Goal: Task Accomplishment & Management: Manage account settings

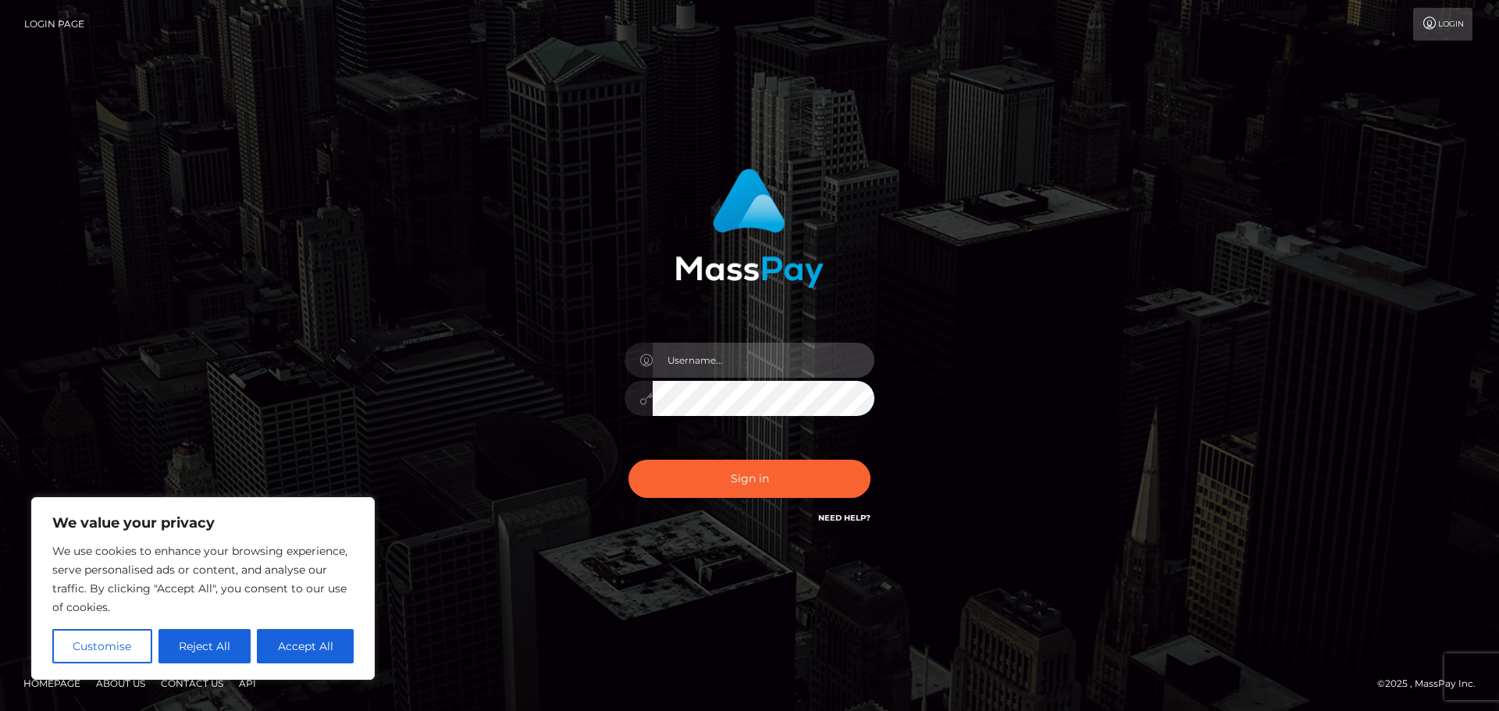
click at [695, 370] on input "text" at bounding box center [764, 360] width 222 height 35
type input "[EMAIL_ADDRESS][DOMAIN_NAME]"
click at [229, 647] on button "Reject All" at bounding box center [205, 646] width 93 height 34
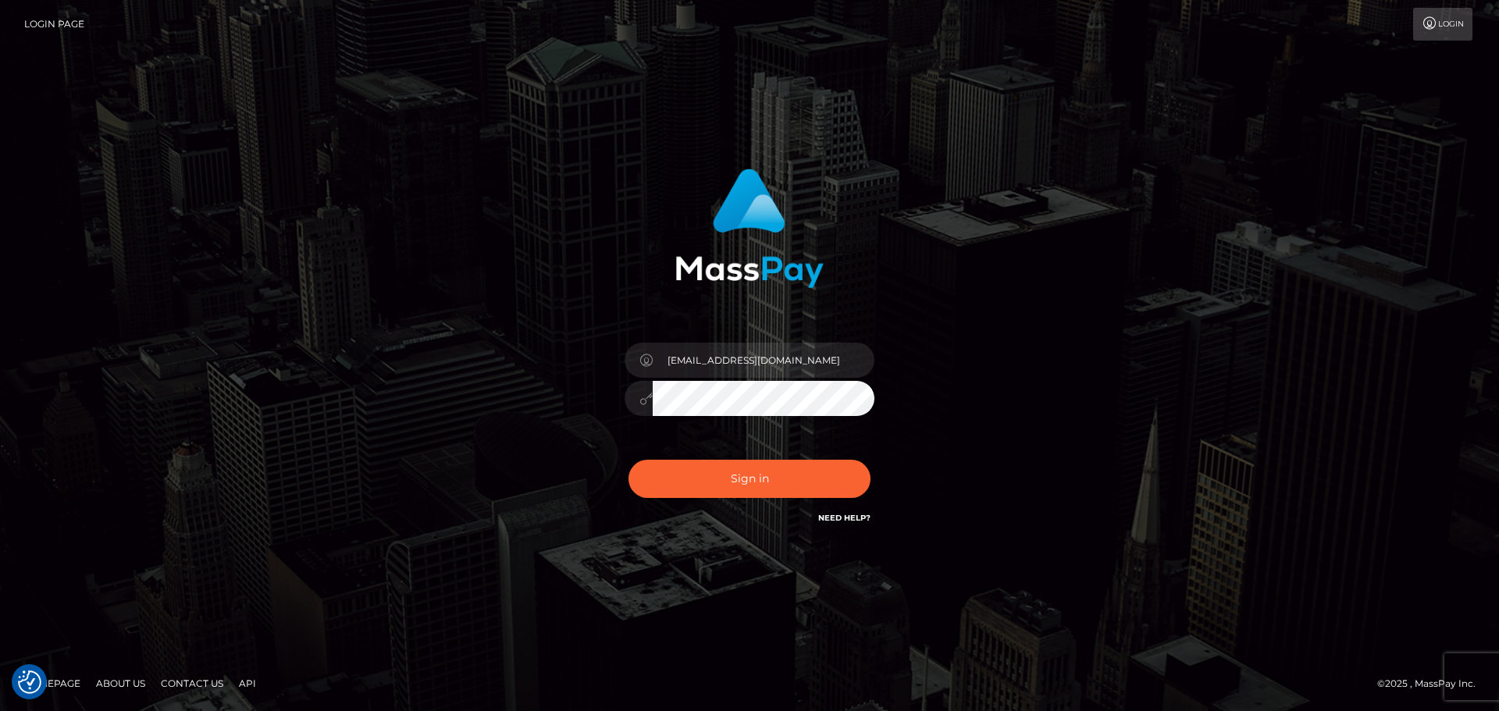
click at [629, 460] on button "Sign in" at bounding box center [750, 479] width 242 height 38
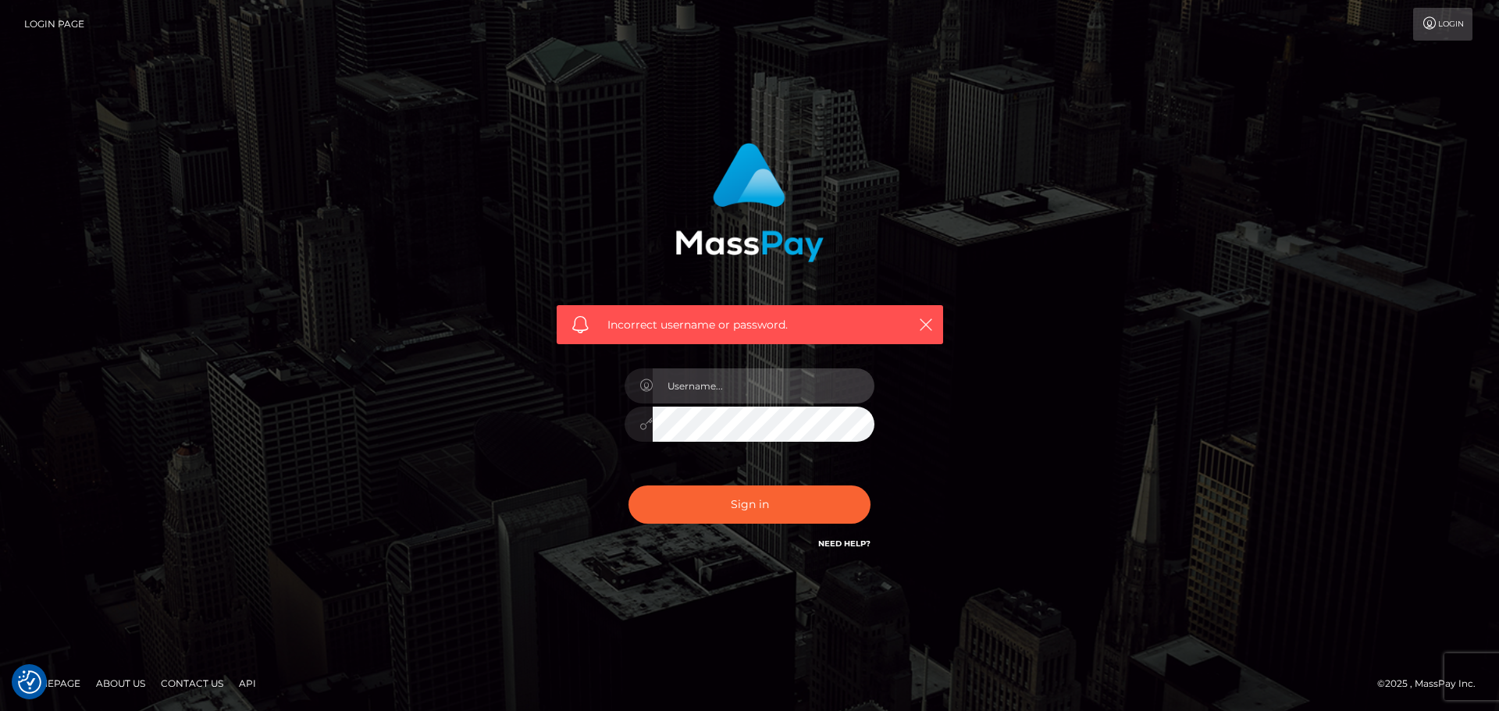
click at [713, 392] on input "text" at bounding box center [764, 386] width 222 height 35
type input "empyreanmelanin"
click at [629, 486] on button "Sign in" at bounding box center [750, 505] width 242 height 38
click at [717, 387] on input "text" at bounding box center [764, 386] width 222 height 35
type input "empyreanmelanin@gmail.com"
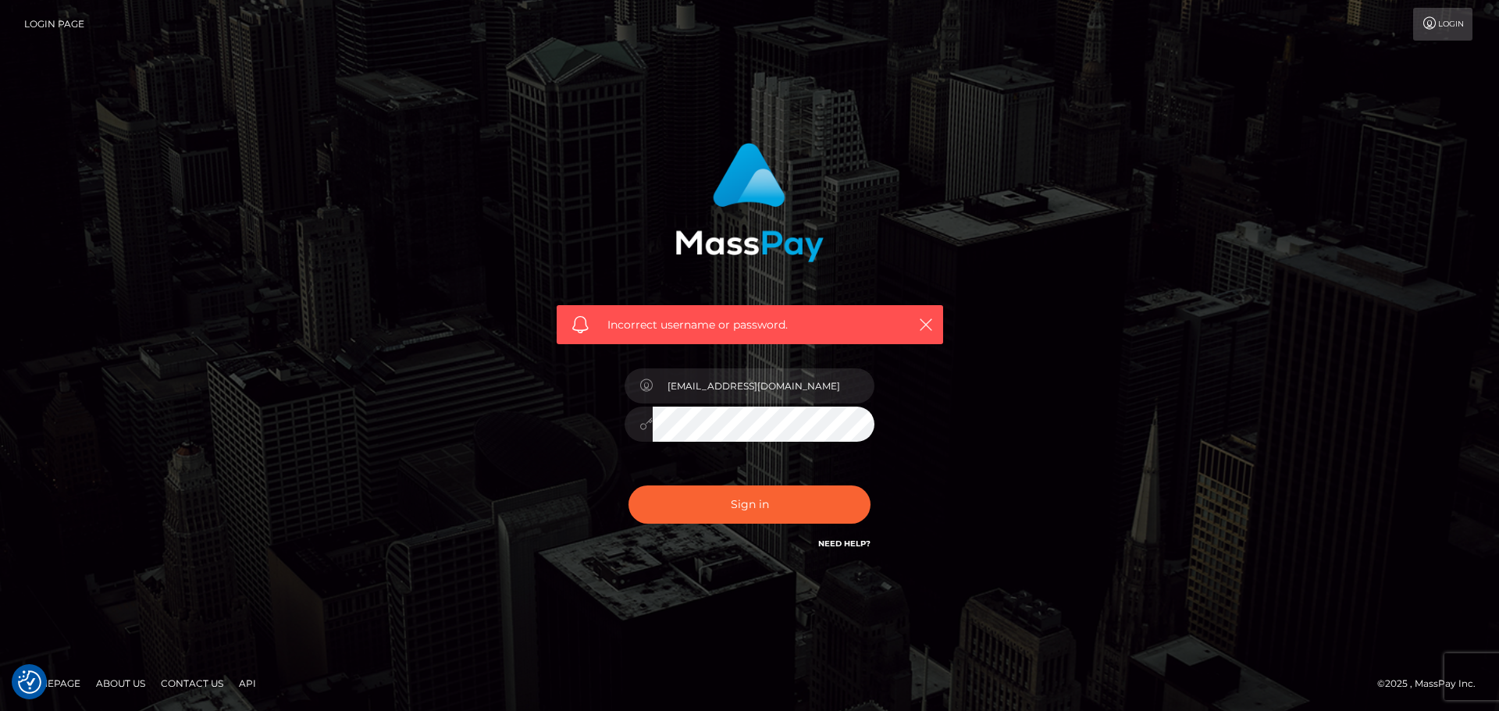
click at [629, 486] on button "Sign in" at bounding box center [750, 505] width 242 height 38
click at [743, 397] on input "text" at bounding box center [764, 386] width 222 height 35
type input "[EMAIL_ADDRESS][DOMAIN_NAME]"
click at [766, 494] on button "Sign in" at bounding box center [750, 505] width 242 height 38
click at [828, 550] on div "Need Help?" at bounding box center [844, 546] width 52 height 20
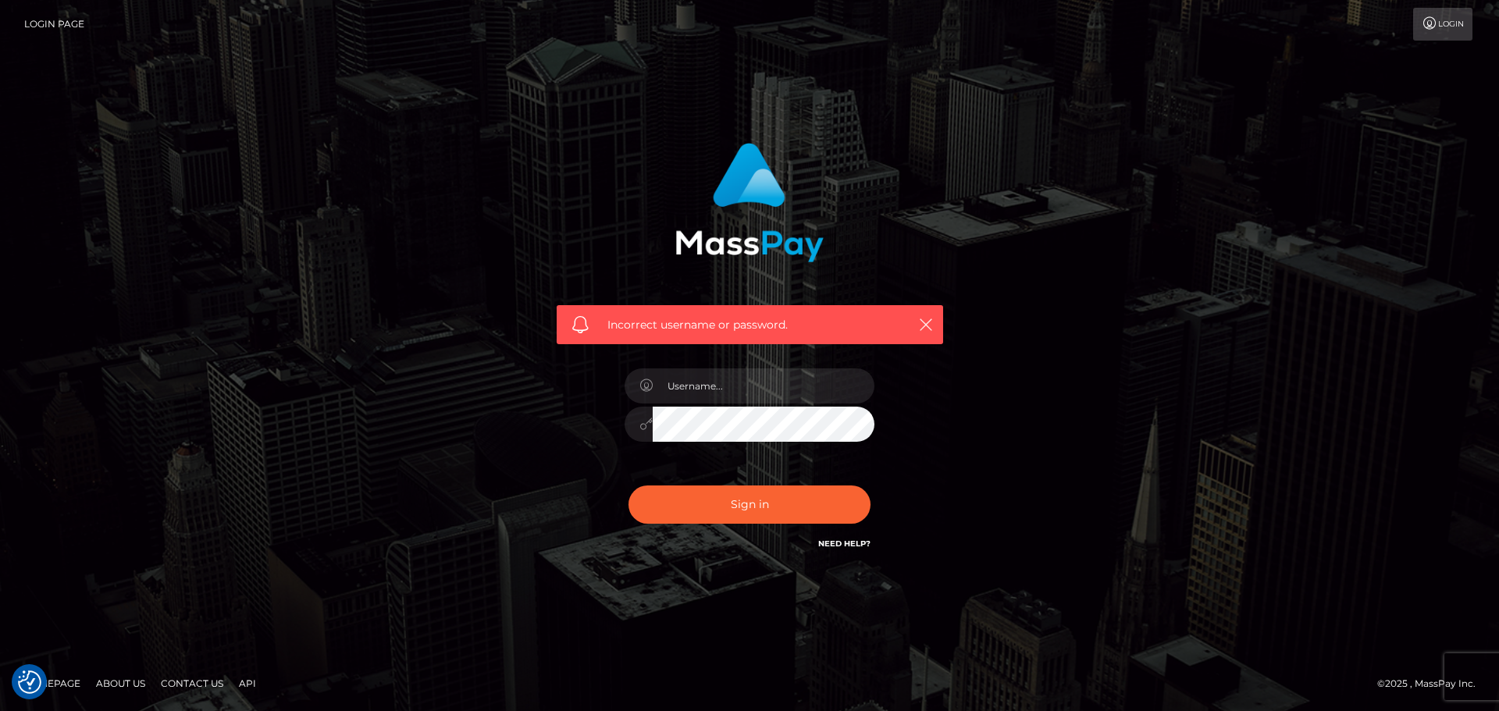
click at [829, 544] on link "Need Help?" at bounding box center [844, 544] width 52 height 10
click at [839, 541] on link "Need Help?" at bounding box center [844, 544] width 52 height 10
click at [1433, 31] on link "Login" at bounding box center [1442, 24] width 59 height 33
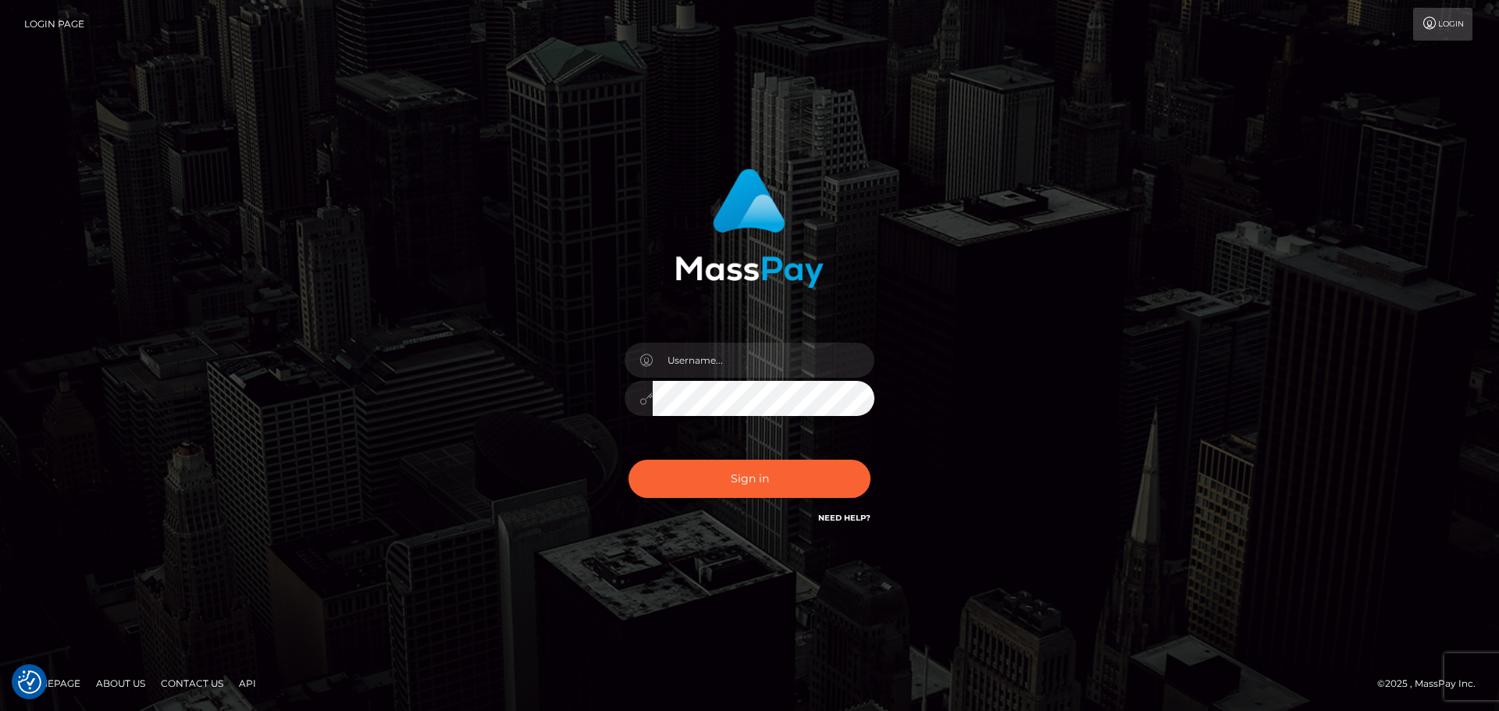
click at [842, 519] on link "Need Help?" at bounding box center [844, 518] width 52 height 10
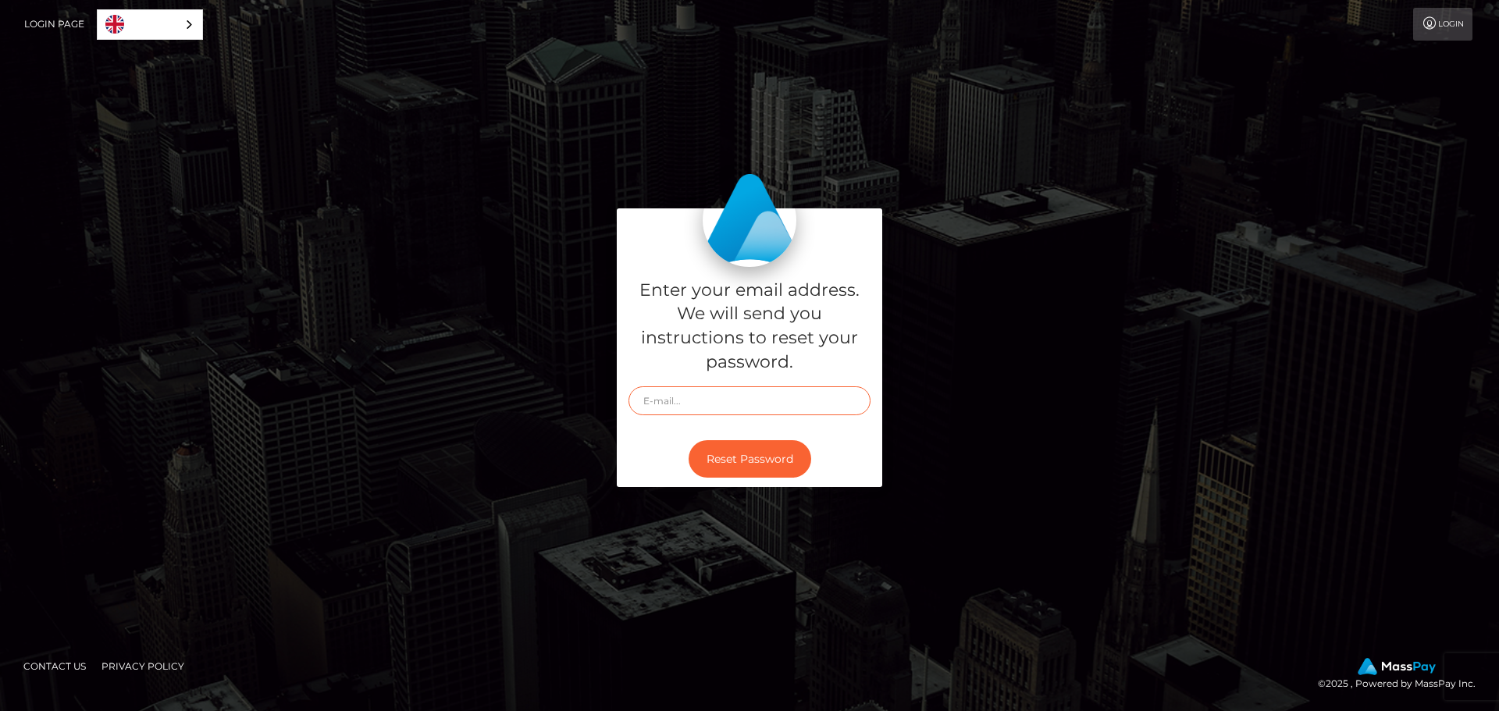
click at [669, 405] on input "text" at bounding box center [750, 401] width 242 height 29
type input "empyreanmelanin@gmail.com"
click at [744, 463] on button "Reset Password" at bounding box center [750, 459] width 123 height 38
